Goal: Transaction & Acquisition: Purchase product/service

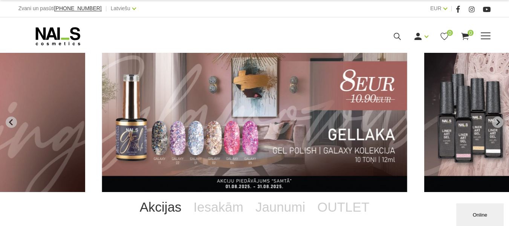
click at [0, 0] on link "Geli un akrigeli" at bounding box center [0, 0] width 0 height 0
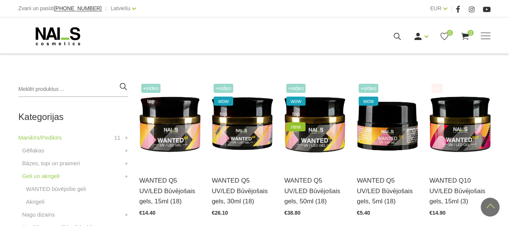
scroll to position [151, 0]
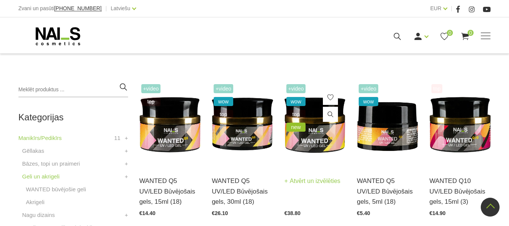
click at [311, 134] on img at bounding box center [315, 124] width 61 height 84
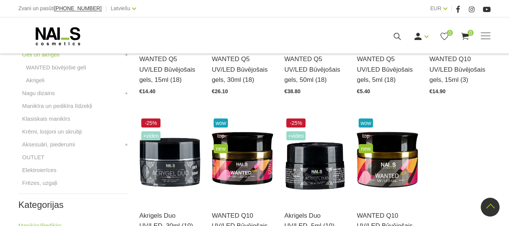
scroll to position [273, 0]
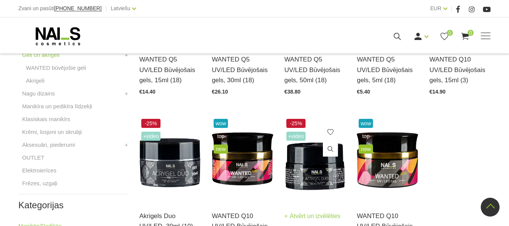
click at [316, 176] on img at bounding box center [315, 159] width 61 height 84
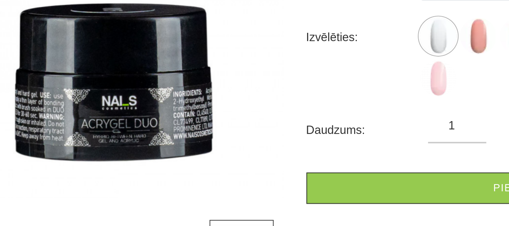
scroll to position [92, 0]
